Goal: Task Accomplishment & Management: Manage account settings

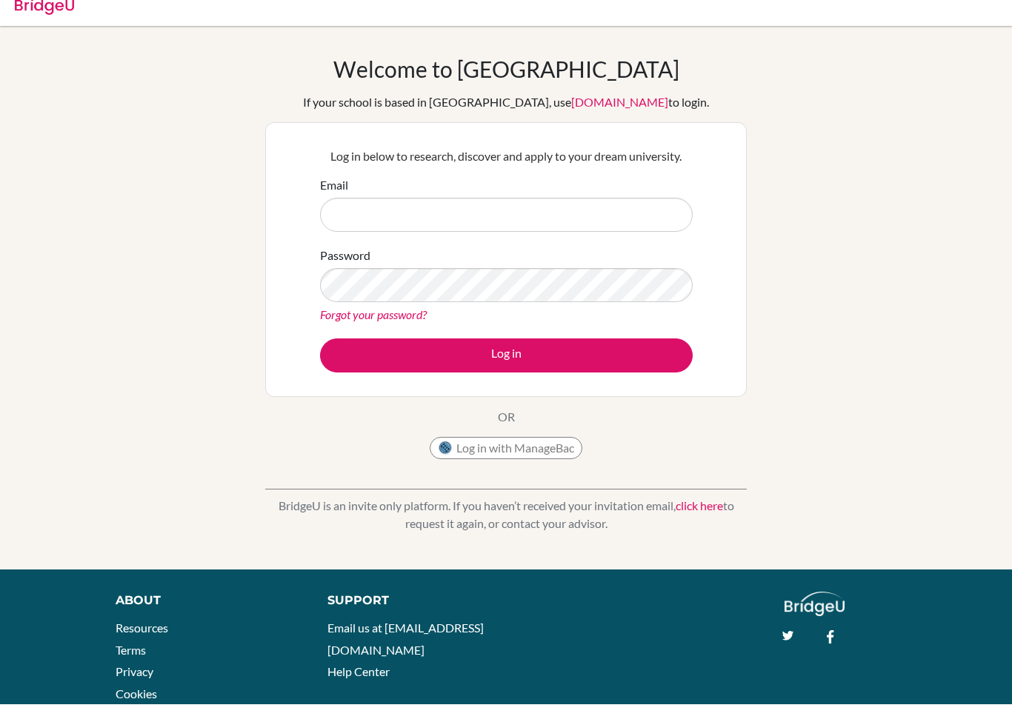
click at [654, 234] on input "Email" at bounding box center [506, 233] width 373 height 34
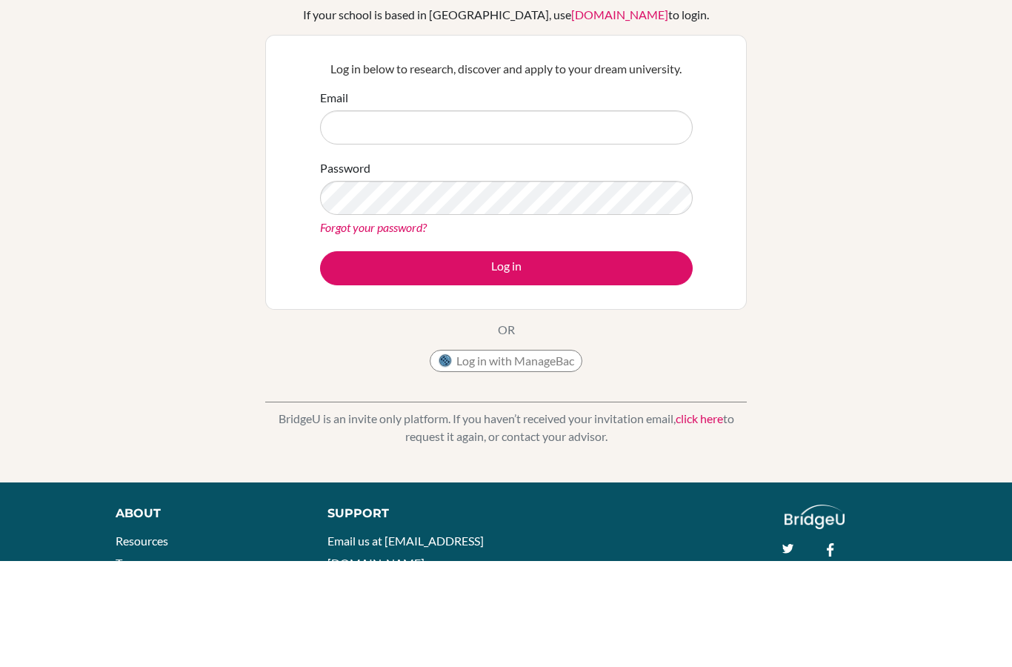
scroll to position [106, 0]
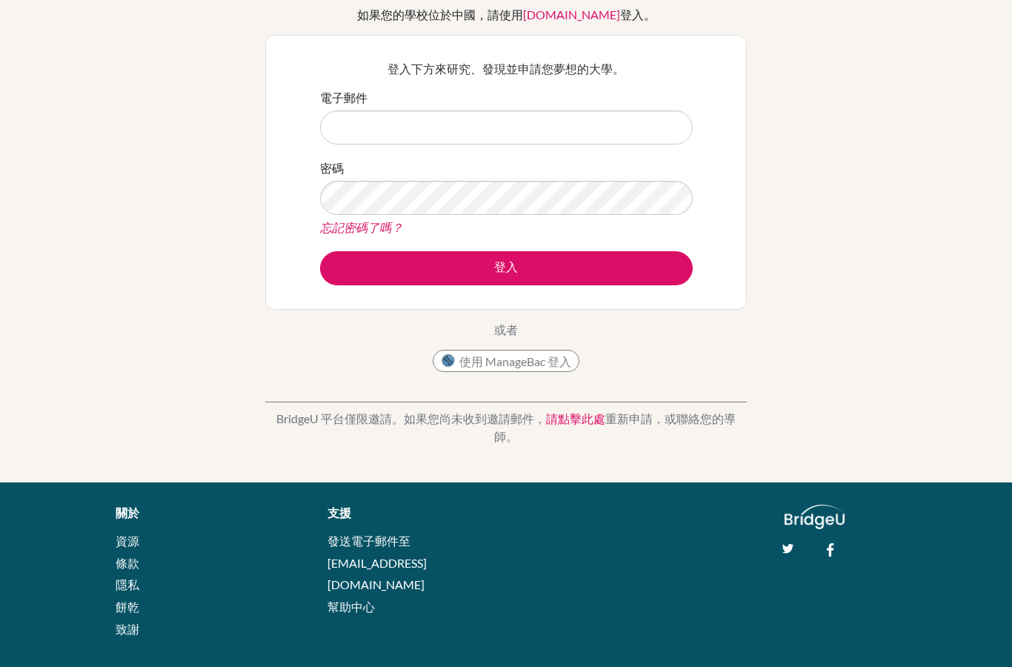
type input "[EMAIL_ADDRESS][DOMAIN_NAME]"
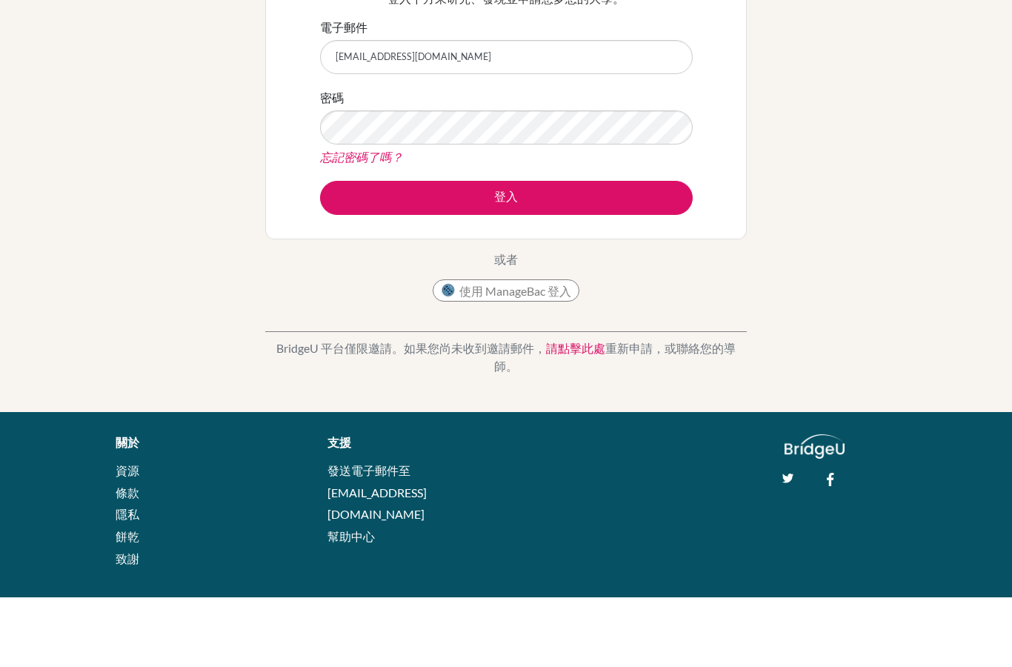
click at [567, 251] on button "登入" at bounding box center [506, 268] width 373 height 34
click at [575, 251] on button "登入" at bounding box center [506, 268] width 373 height 34
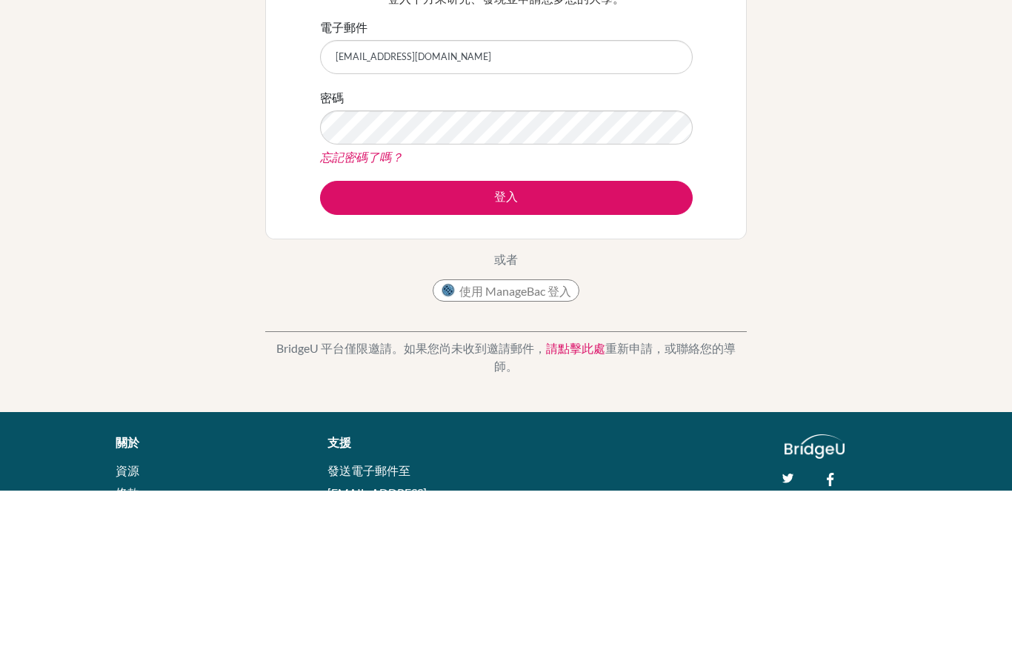
click at [655, 357] on button "登入" at bounding box center [506, 374] width 373 height 34
click at [597, 357] on button "登入" at bounding box center [506, 374] width 373 height 34
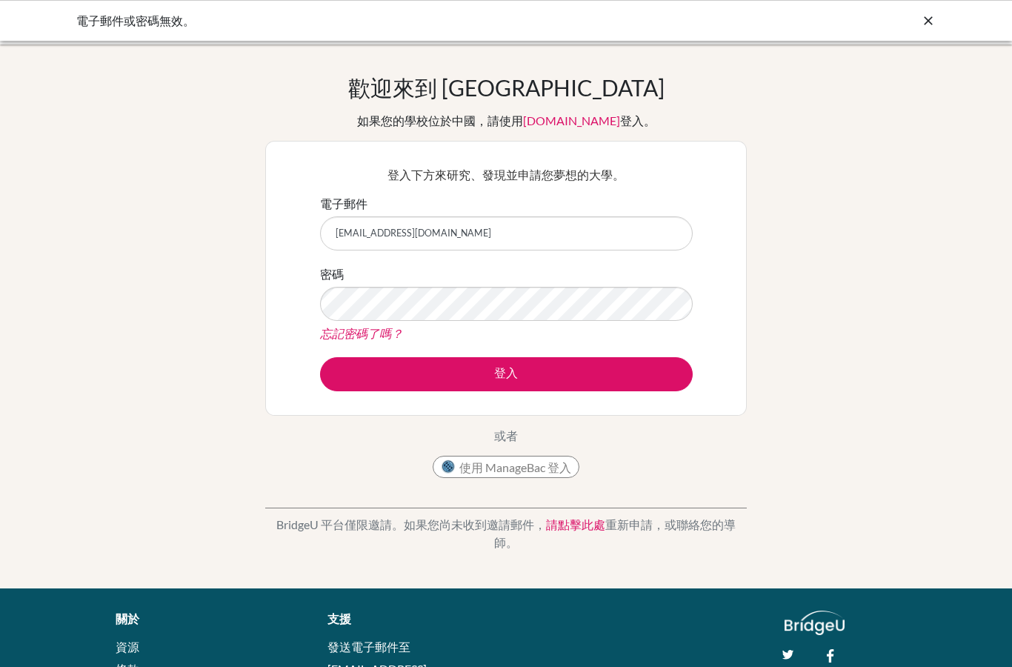
click at [337, 330] on font "忘記密碼了嗎？" at bounding box center [361, 333] width 83 height 14
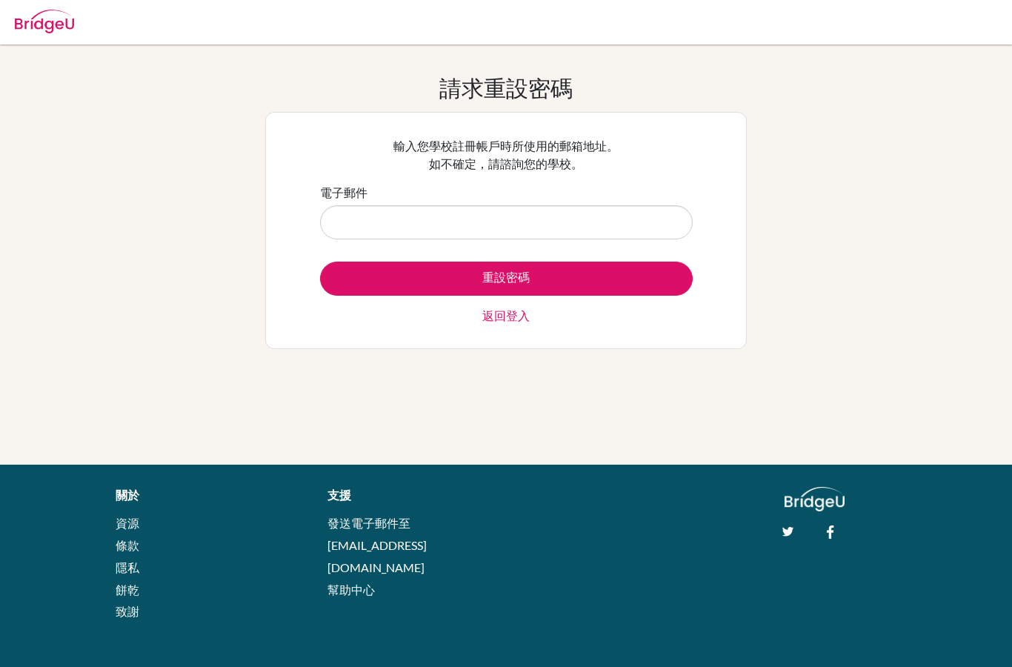
click at [650, 218] on input "電子郵件" at bounding box center [506, 222] width 373 height 34
click at [623, 207] on input "se" at bounding box center [506, 222] width 373 height 34
click at [647, 221] on input "se" at bounding box center [506, 222] width 373 height 34
click at [647, 229] on input "se" at bounding box center [506, 222] width 373 height 34
click at [651, 230] on input "se" at bounding box center [506, 222] width 373 height 34
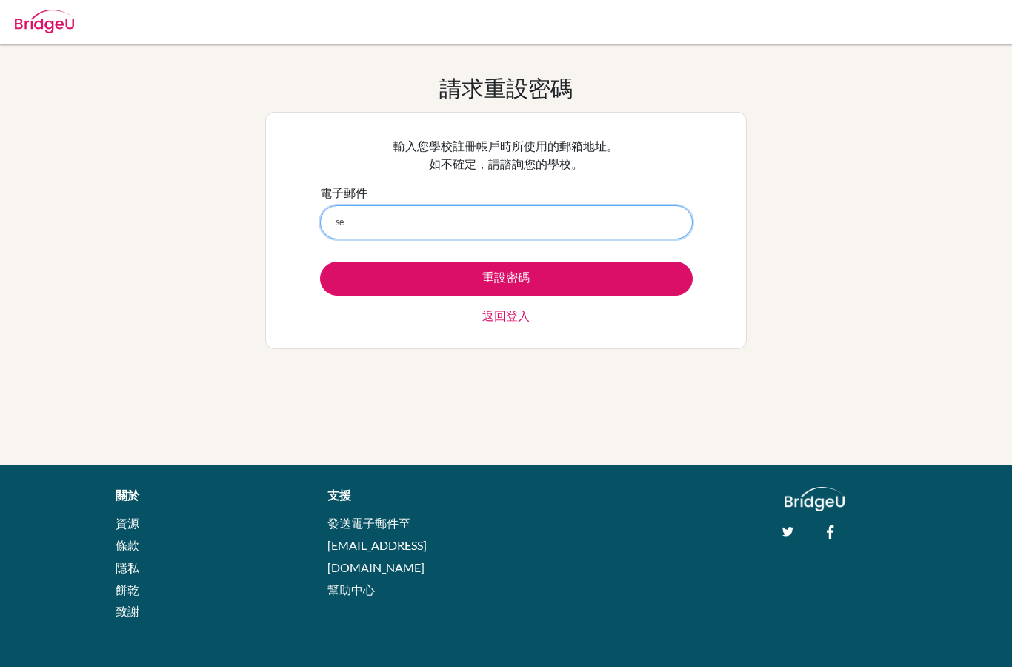
click at [641, 236] on input "se" at bounding box center [506, 222] width 373 height 34
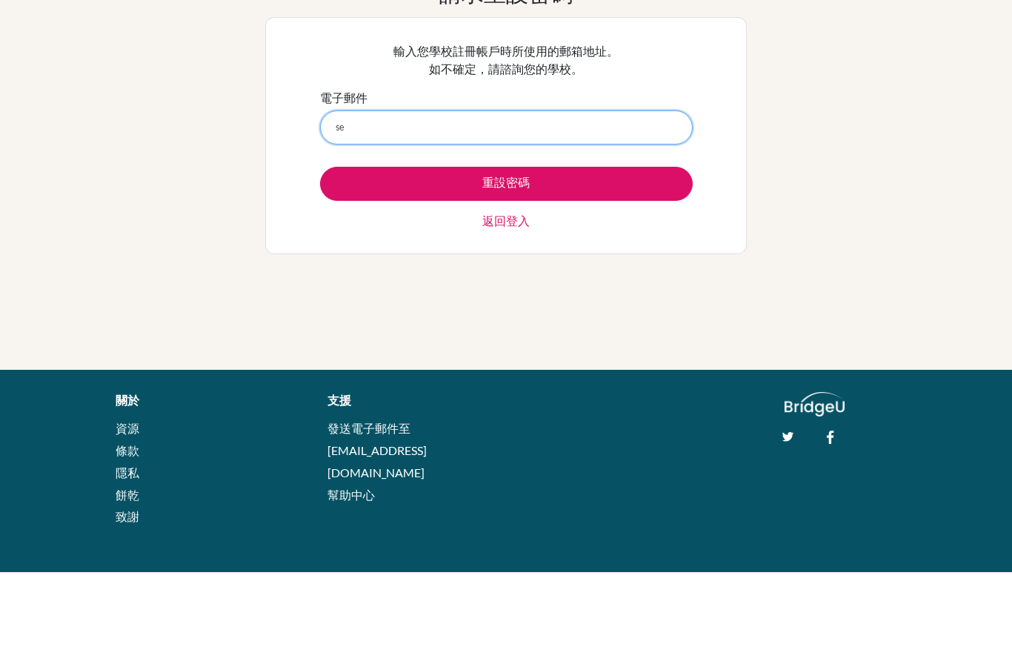
type input "selinahuang1211@gmail.com"
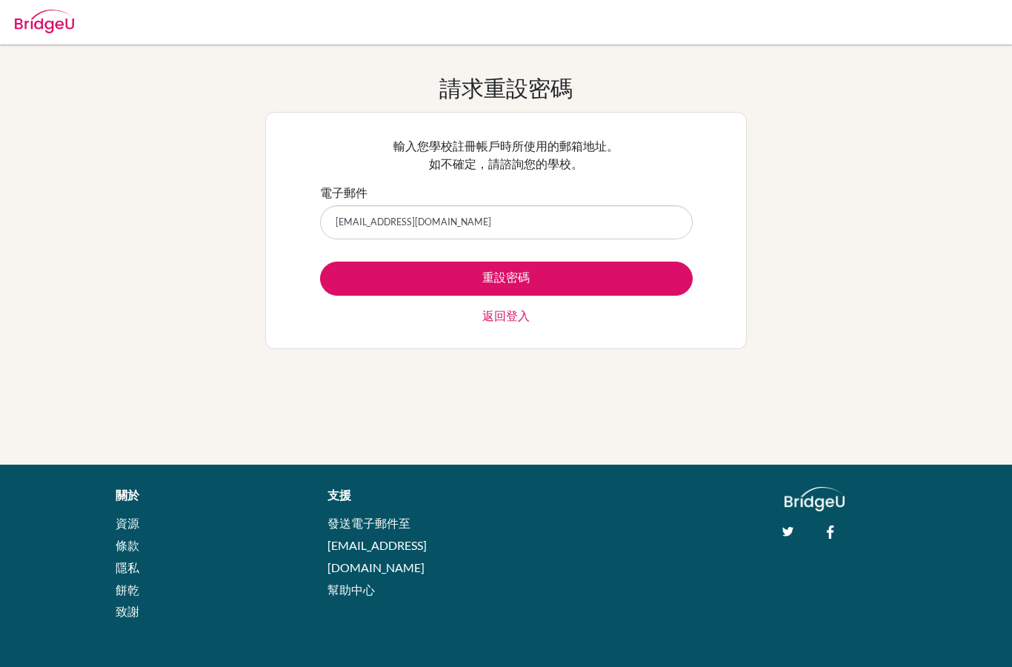
click at [648, 279] on button "重設密碼" at bounding box center [506, 278] width 373 height 34
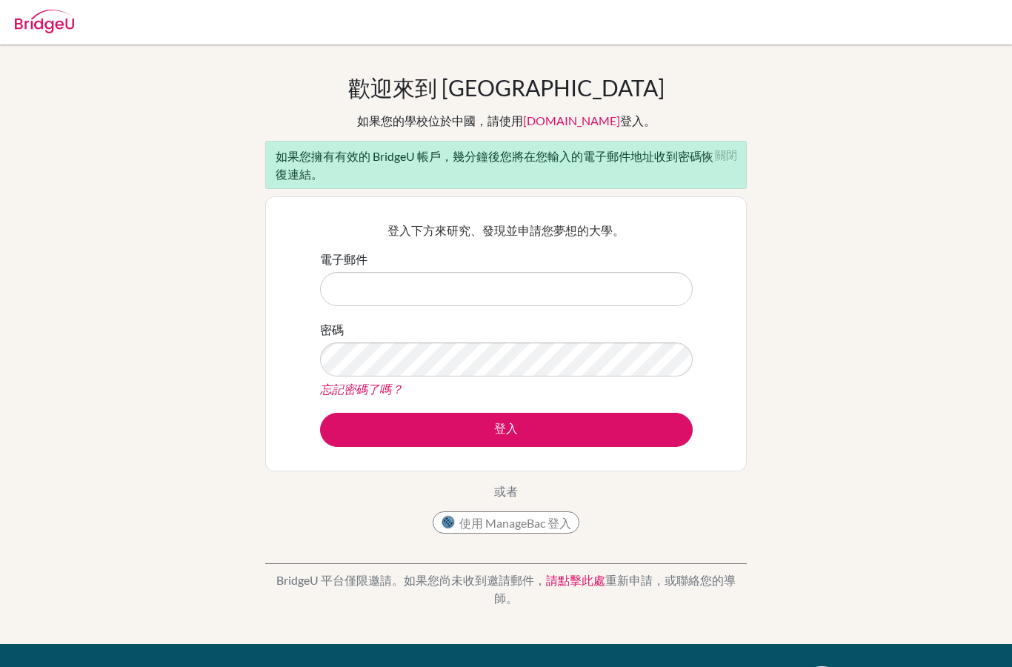
click at [648, 288] on input "電子郵件" at bounding box center [506, 289] width 373 height 34
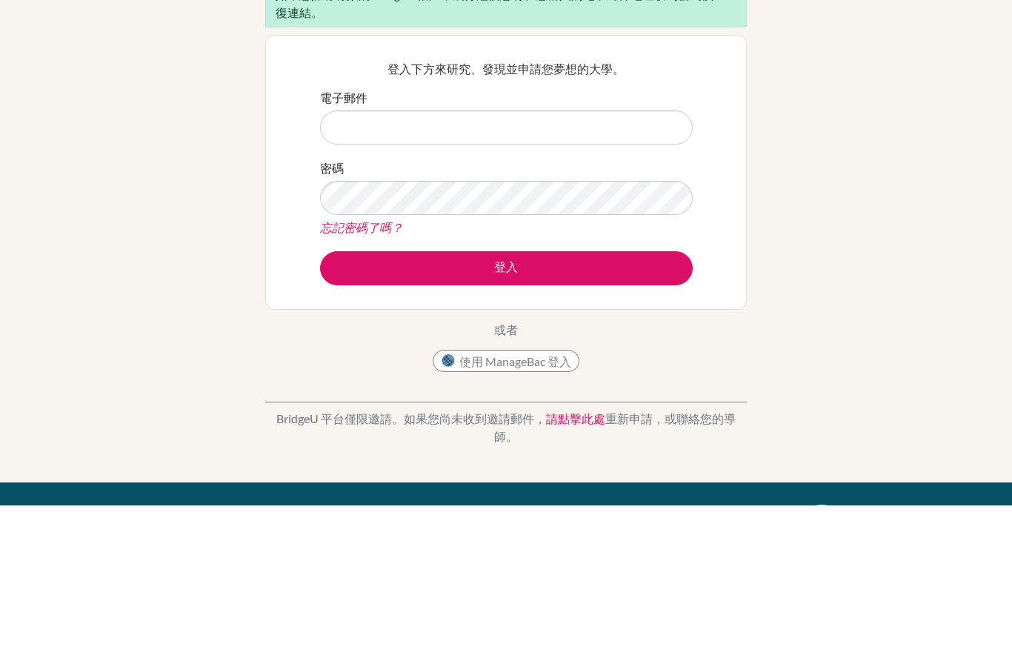
type input "[EMAIL_ADDRESS][DOMAIN_NAME]"
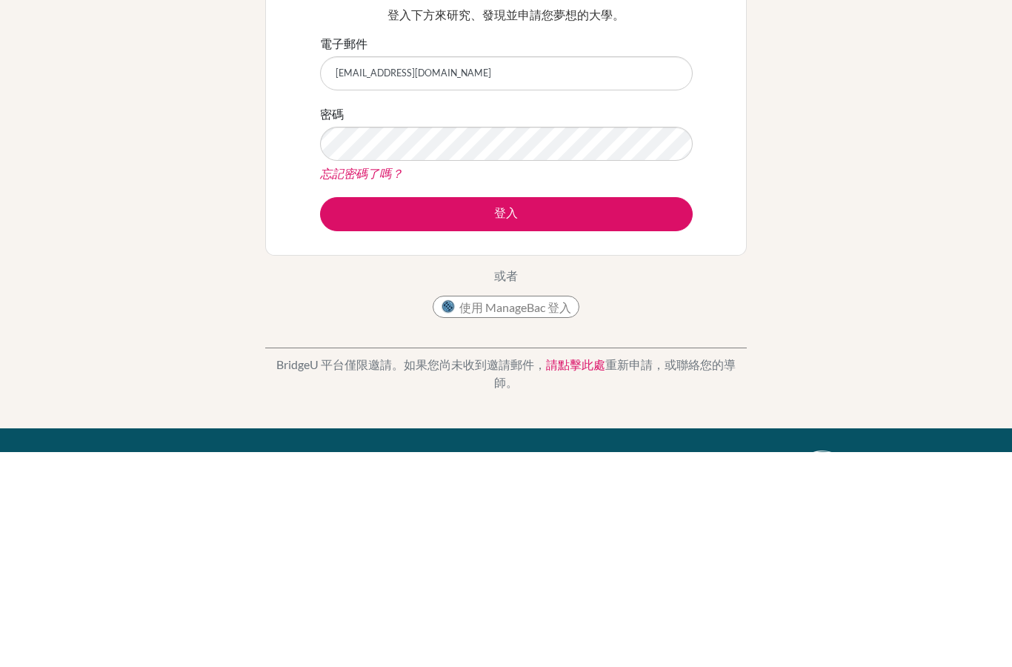
click at [603, 413] on button "登入" at bounding box center [506, 430] width 373 height 34
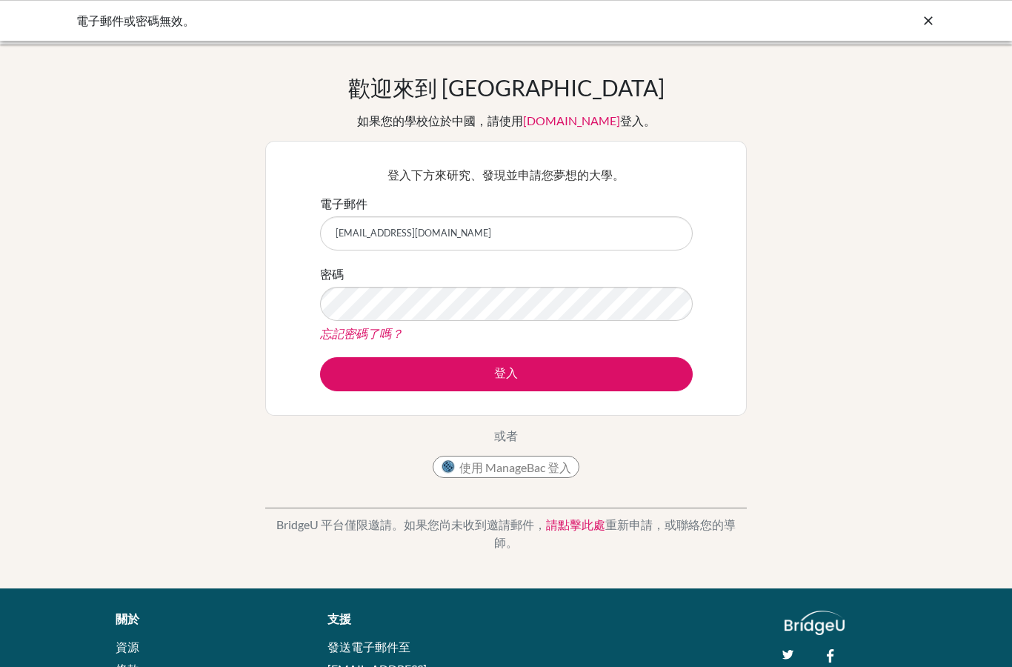
click at [382, 333] on font "忘記密碼了嗎？" at bounding box center [361, 333] width 83 height 14
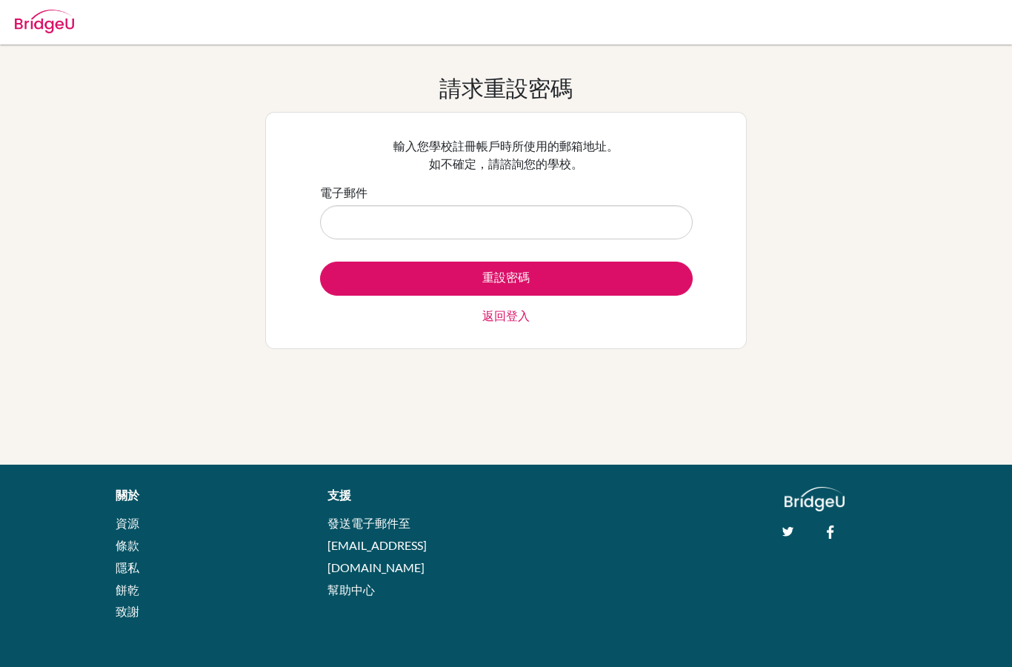
click at [590, 206] on input "電子郵件" at bounding box center [506, 222] width 373 height 34
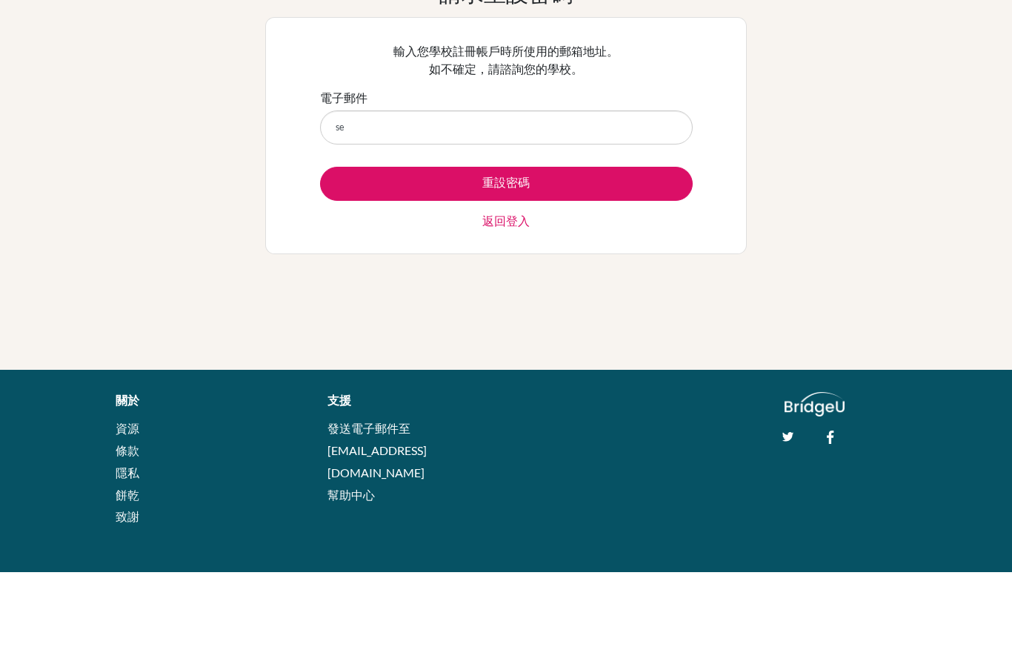
type input "selinahuang1211@gmail.com"
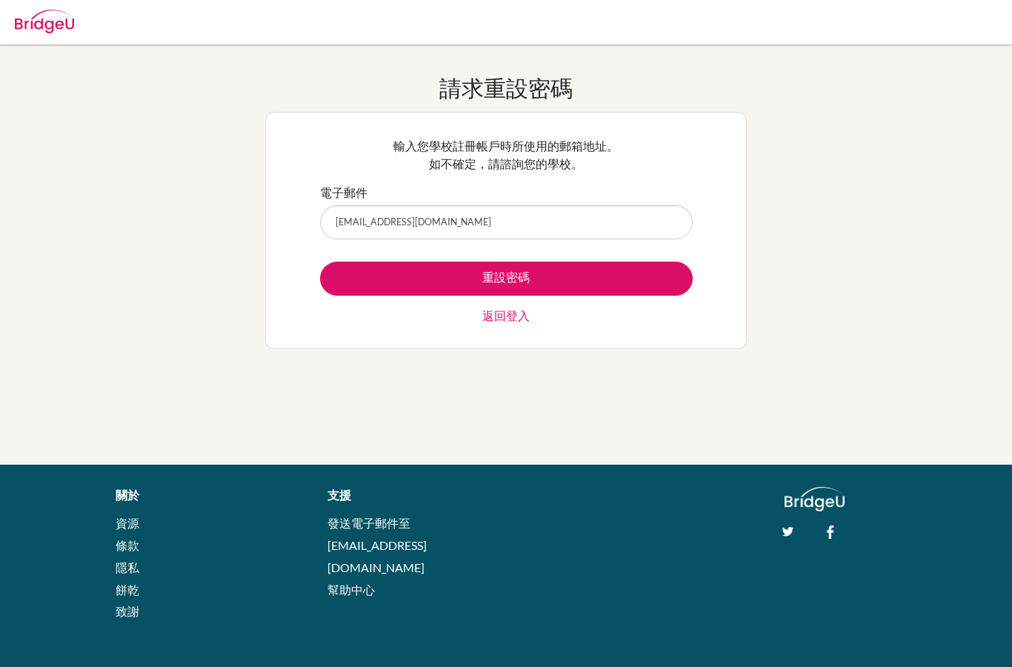
click at [653, 273] on button "重設密碼" at bounding box center [506, 278] width 373 height 34
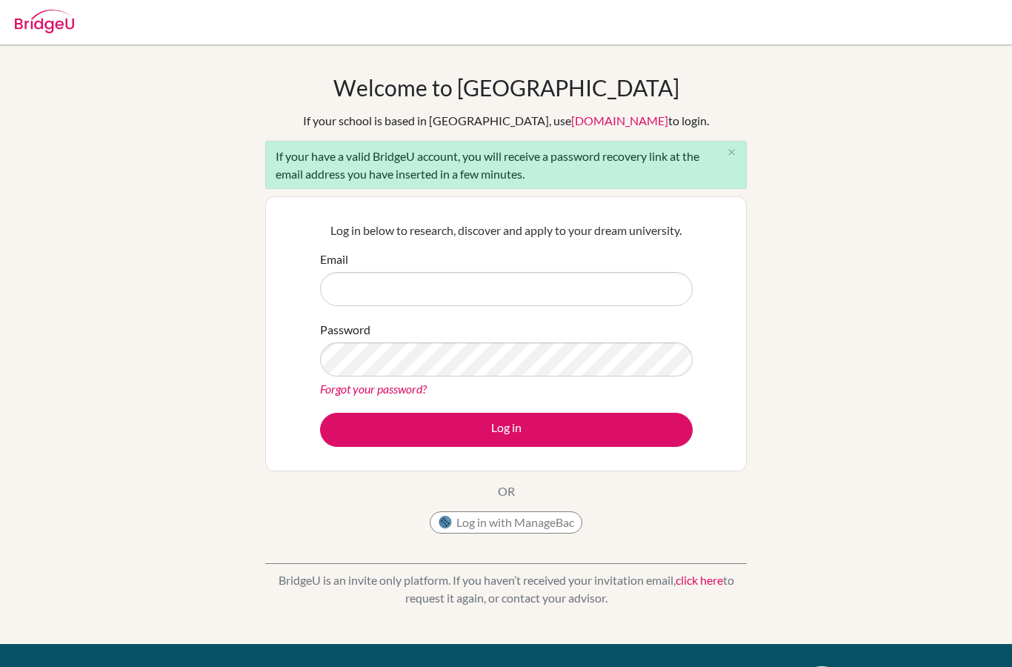
click at [648, 296] on input "Email" at bounding box center [506, 289] width 373 height 34
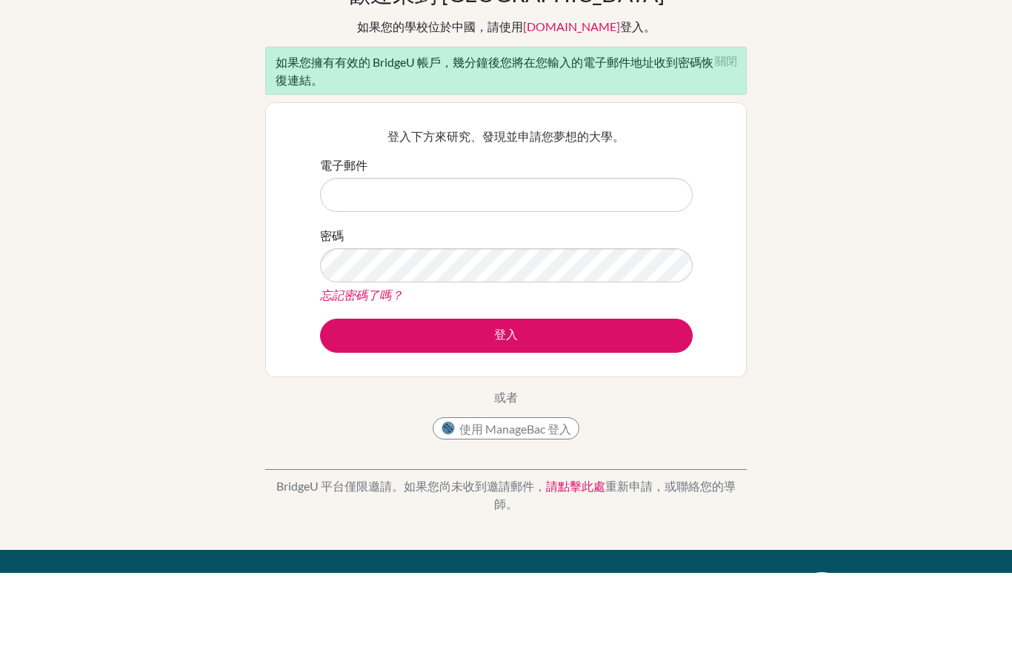
scroll to position [94, 0]
